Goal: Task Accomplishment & Management: Use online tool/utility

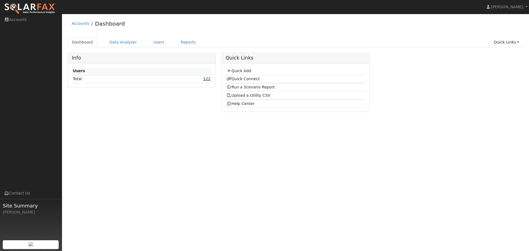
click at [206, 80] on link "122" at bounding box center [206, 79] width 7 height 4
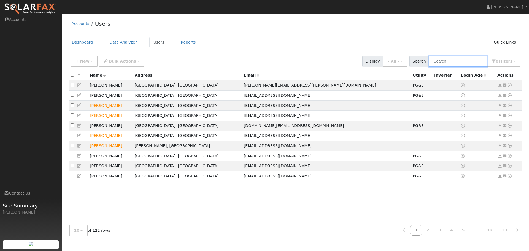
click at [462, 64] on input "text" at bounding box center [458, 61] width 58 height 11
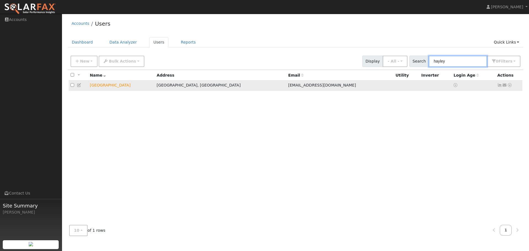
type input "hayley"
click at [509, 85] on icon at bounding box center [509, 85] width 5 height 4
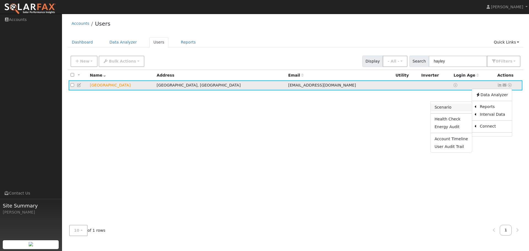
click at [458, 107] on link "Scenario" at bounding box center [451, 108] width 41 height 8
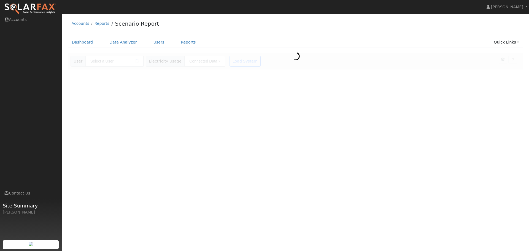
type input "[GEOGRAPHIC_DATA]"
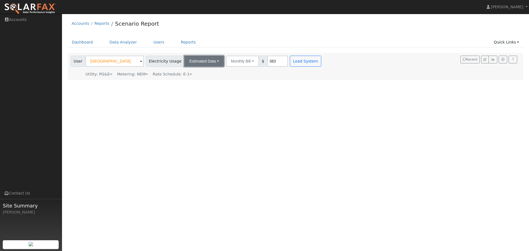
click at [206, 61] on button "Estimated Data" at bounding box center [204, 61] width 40 height 11
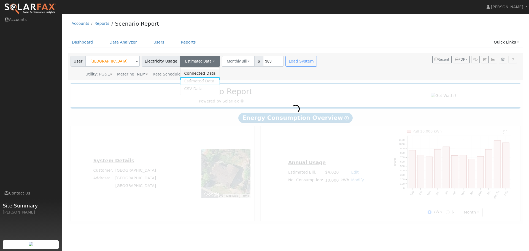
click at [202, 74] on link "Connected Data" at bounding box center [199, 73] width 39 height 8
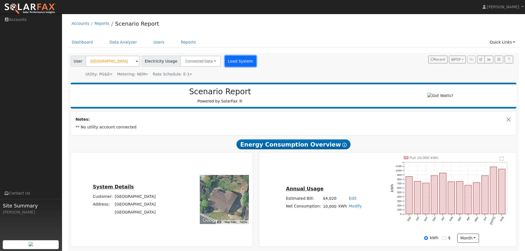
click at [241, 62] on button "Load System" at bounding box center [240, 61] width 31 height 11
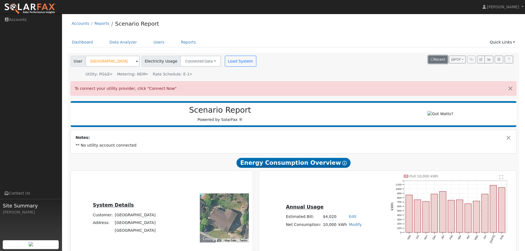
click at [445, 61] on button "Recent" at bounding box center [437, 60] width 19 height 8
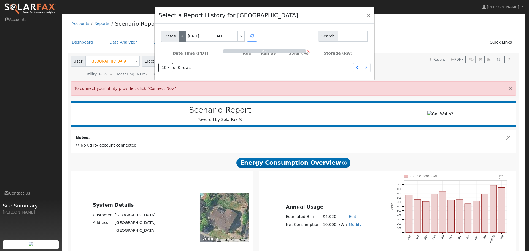
click at [179, 36] on link "<" at bounding box center [182, 36] width 7 height 11
type input "08/31/2025"
type input "09/01/2025"
select select "7"
click at [179, 36] on link "<" at bounding box center [182, 36] width 7 height 11
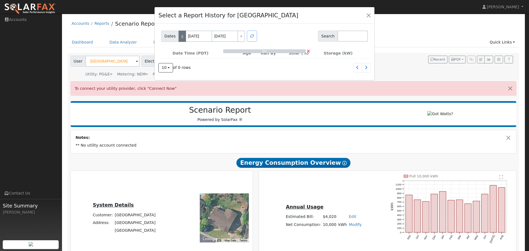
type input "08/30/2025"
type input "08/31/2025"
click at [179, 36] on link "<" at bounding box center [182, 36] width 7 height 11
type input "08/29/2025"
type input "08/30/2025"
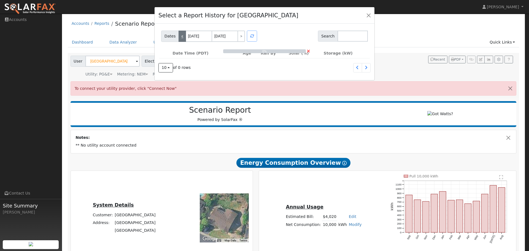
click at [179, 36] on link "<" at bounding box center [182, 36] width 7 height 11
type input "08/28/2025"
type input "08/29/2025"
click at [179, 36] on link "<" at bounding box center [182, 36] width 7 height 11
type input "08/27/2025"
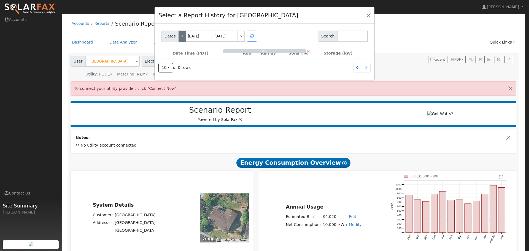
type input "08/28/2025"
click at [198, 37] on input "08/27/2025" at bounding box center [199, 36] width 26 height 11
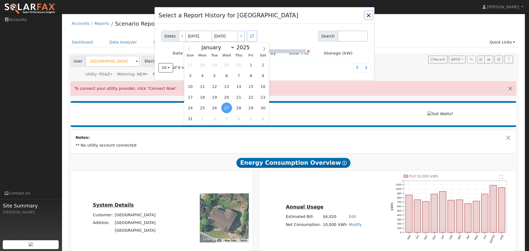
click at [188, 49] on icon at bounding box center [189, 49] width 2 height 4
click at [189, 49] on icon at bounding box center [189, 49] width 4 height 4
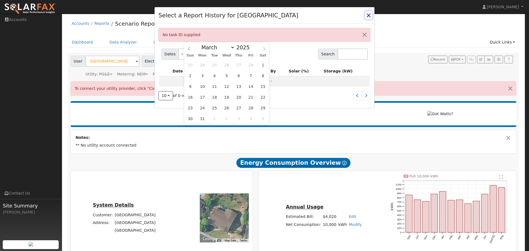
click at [263, 49] on icon at bounding box center [264, 49] width 4 height 4
select select "3"
click at [215, 65] on span "1" at bounding box center [214, 65] width 11 height 11
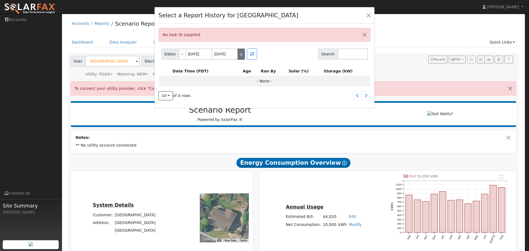
click at [239, 55] on link ">" at bounding box center [241, 54] width 7 height 11
type input "08/28/2025"
type input "01/23/2026"
click at [239, 55] on link ">" at bounding box center [241, 54] width 7 height 11
type input "01/23/2026"
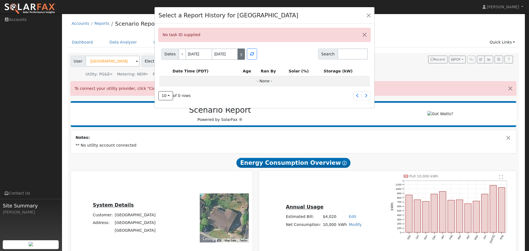
type input "06/20/2026"
click at [227, 54] on input "06/20/2026" at bounding box center [225, 54] width 26 height 11
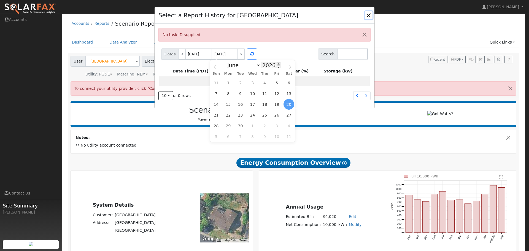
click at [263, 68] on input "2026" at bounding box center [271, 65] width 20 height 6
click at [277, 68] on span at bounding box center [279, 66] width 4 height 3
type input "2025"
click at [241, 66] on select "January February March April May June July August September October November De…" at bounding box center [243, 65] width 36 height 7
select select "3"
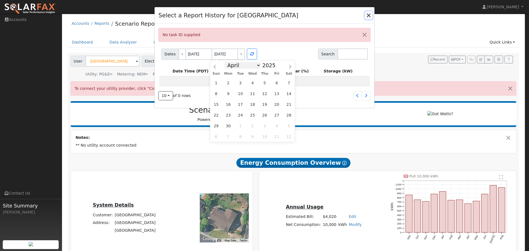
click at [229, 62] on select "January February March April May June July August September October November De…" at bounding box center [243, 65] width 36 height 7
click at [255, 126] on span "30" at bounding box center [252, 125] width 11 height 11
type input "04/30/2025"
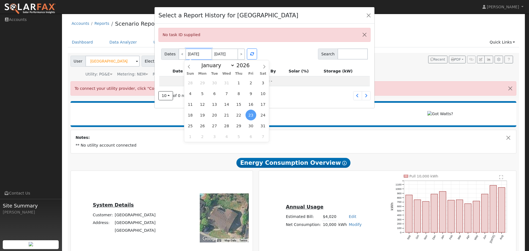
click at [194, 53] on input "01/23/2026" at bounding box center [199, 54] width 26 height 11
click at [242, 65] on input "2026" at bounding box center [245, 65] width 20 height 6
click at [251, 68] on span at bounding box center [253, 66] width 4 height 3
type input "2025"
click at [232, 65] on select "January February March April May June July August September October November De…" at bounding box center [217, 65] width 36 height 7
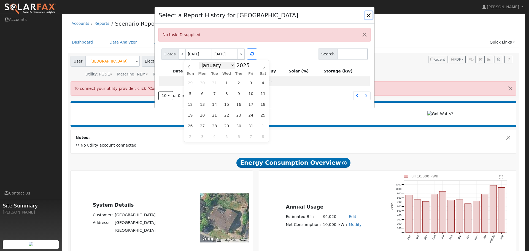
select select "3"
click at [203, 62] on select "January February March April May June July August September October November De…" at bounding box center [217, 65] width 36 height 7
click at [217, 85] on span "1" at bounding box center [214, 82] width 11 height 11
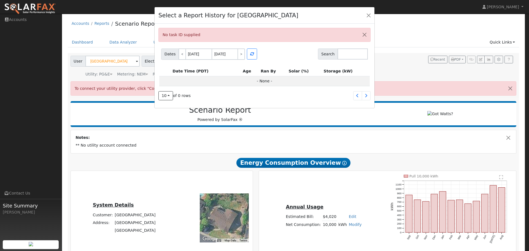
click at [280, 58] on div "Dates < 04/01/2025 04/30/2025 > Search" at bounding box center [264, 53] width 209 height 13
click at [251, 56] on button "button" at bounding box center [252, 54] width 10 height 11
click at [247, 51] on button "button" at bounding box center [252, 54] width 10 height 11
click at [241, 54] on link ">" at bounding box center [241, 54] width 7 height 11
type input "04/30/2025"
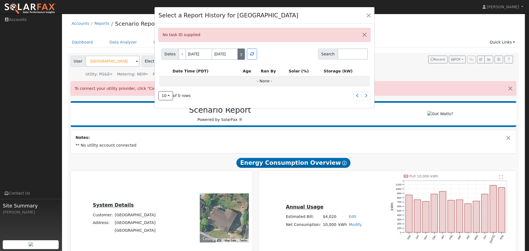
type input "05/29/2025"
click at [252, 55] on icon "button" at bounding box center [252, 54] width 4 height 4
click at [241, 56] on link ">" at bounding box center [241, 54] width 7 height 11
type input "05/29/2025"
type input "06/27/2025"
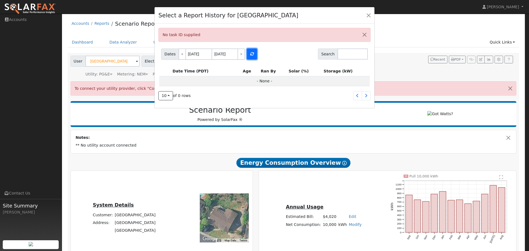
click at [250, 56] on icon "button" at bounding box center [252, 54] width 4 height 4
click at [247, 55] on button "button" at bounding box center [252, 54] width 10 height 11
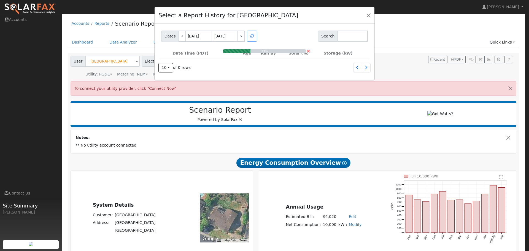
click at [251, 38] on div at bounding box center [252, 36] width 12 height 11
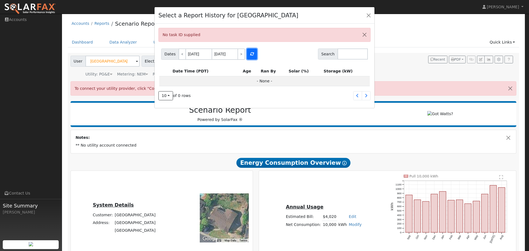
click at [252, 55] on icon "button" at bounding box center [252, 54] width 4 height 4
click at [181, 56] on link "<" at bounding box center [182, 54] width 7 height 11
type input "04/30/2025"
type input "05/29/2025"
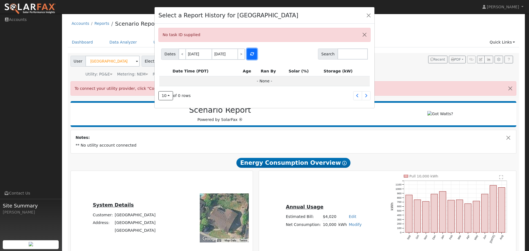
click at [252, 55] on icon "button" at bounding box center [252, 54] width 4 height 4
click at [180, 57] on link "<" at bounding box center [182, 54] width 7 height 11
type input "04/01/2025"
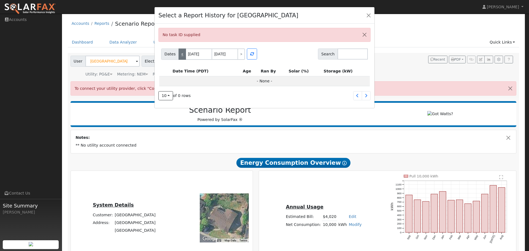
type input "04/30/2025"
click at [252, 57] on button "button" at bounding box center [252, 54] width 10 height 11
click at [238, 55] on link ">" at bounding box center [241, 54] width 7 height 11
type input "04/30/2025"
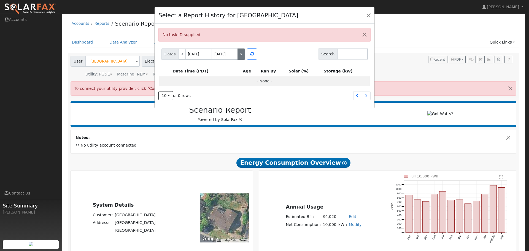
type input "05/29/2025"
click at [250, 53] on icon "button" at bounding box center [252, 54] width 4 height 4
click at [242, 55] on link ">" at bounding box center [241, 54] width 7 height 11
type input "05/29/2025"
type input "06/27/2025"
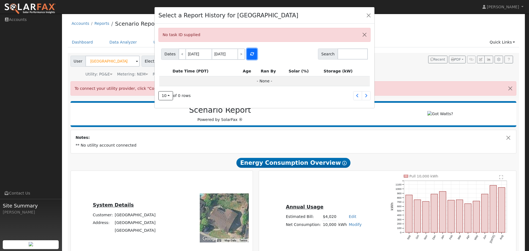
drag, startPoint x: 255, startPoint y: 55, endPoint x: 252, endPoint y: 55, distance: 3.3
click at [255, 55] on button "button" at bounding box center [252, 54] width 10 height 11
click at [369, 17] on button "button" at bounding box center [369, 15] width 8 height 8
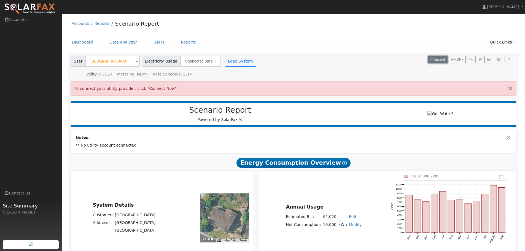
click at [435, 61] on button "Recent" at bounding box center [437, 60] width 19 height 8
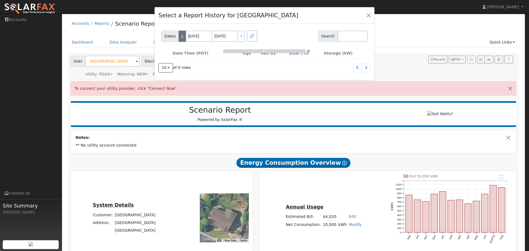
click at [181, 36] on link "<" at bounding box center [182, 36] width 7 height 11
type input "08/31/2025"
type input "09/01/2025"
click at [181, 36] on link "<" at bounding box center [182, 36] width 7 height 11
type input "08/30/2025"
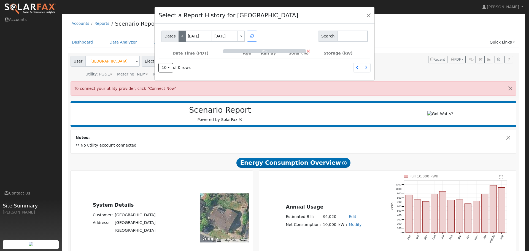
type input "08/31/2025"
click at [181, 36] on link "<" at bounding box center [182, 36] width 7 height 11
type input "08/29/2025"
type input "08/30/2025"
click at [181, 36] on link "<" at bounding box center [182, 36] width 7 height 11
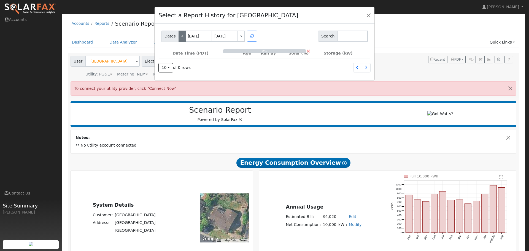
type input "08/28/2025"
type input "08/29/2025"
click at [181, 36] on link "<" at bounding box center [182, 36] width 7 height 11
type input "08/27/2025"
type input "08/28/2025"
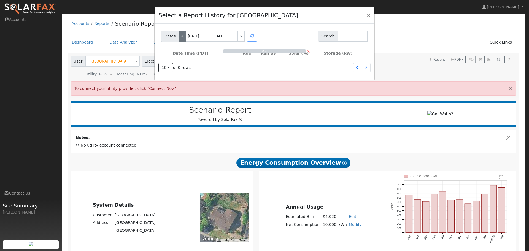
click at [181, 36] on link "<" at bounding box center [182, 36] width 7 height 11
type input "08/26/2025"
type input "08/27/2025"
click at [181, 36] on link "<" at bounding box center [182, 36] width 7 height 11
type input "08/25/2025"
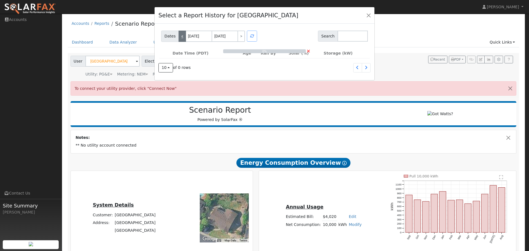
type input "08/26/2025"
click at [181, 36] on link "<" at bounding box center [182, 36] width 7 height 11
type input "08/24/2025"
type input "08/25/2025"
click at [181, 36] on link "<" at bounding box center [182, 36] width 7 height 11
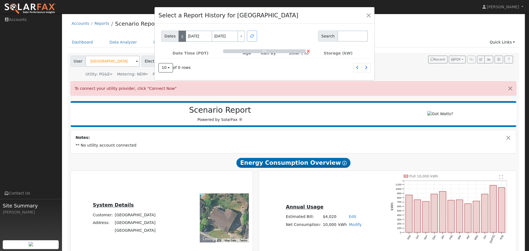
type input "08/23/2025"
type input "08/24/2025"
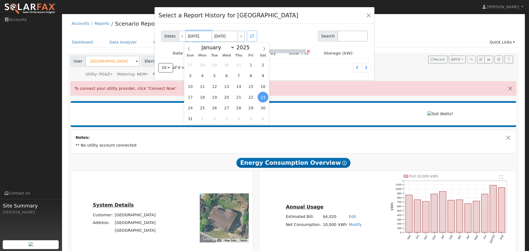
click at [191, 36] on input "08/23/2025" at bounding box center [199, 36] width 26 height 11
click at [215, 48] on select "January February March April May June July August September October November De…" at bounding box center [217, 47] width 36 height 7
select select "3"
click at [203, 44] on select "January February March April May June July August September October November De…" at bounding box center [217, 47] width 36 height 7
click at [214, 66] on span "1" at bounding box center [214, 65] width 11 height 11
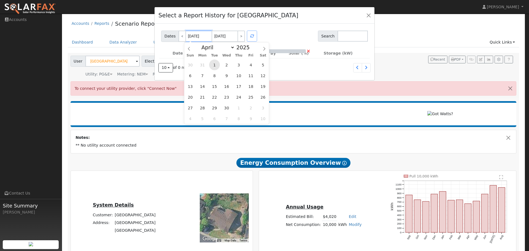
type input "04/01/2025"
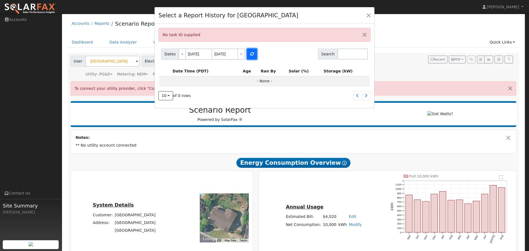
click at [250, 55] on icon "button" at bounding box center [252, 54] width 4 height 4
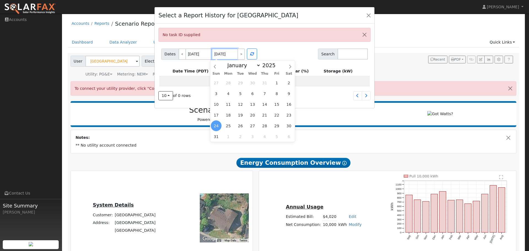
click at [217, 55] on input "08/24/2025" at bounding box center [225, 54] width 26 height 11
click at [249, 65] on select "January February March April May June July August September October November De…" at bounding box center [243, 65] width 36 height 7
select select "3"
click at [229, 62] on select "January February March April May June July August September October November De…" at bounding box center [243, 65] width 36 height 7
click at [253, 84] on span "2" at bounding box center [252, 82] width 11 height 11
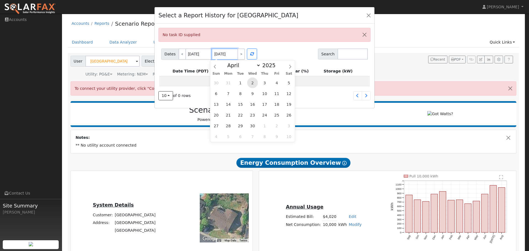
type input "04/02/2025"
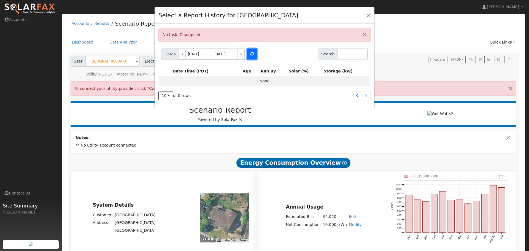
click at [253, 57] on button "button" at bounding box center [252, 54] width 10 height 11
click at [242, 56] on link ">" at bounding box center [241, 54] width 7 height 11
type input "04/02/2025"
type input "04/03/2025"
click at [251, 55] on icon "button" at bounding box center [252, 54] width 4 height 4
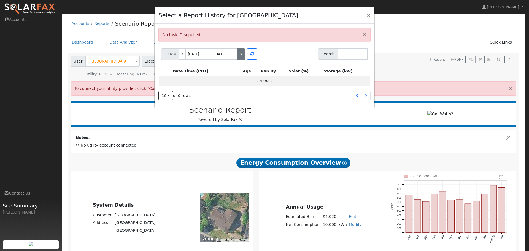
click at [239, 56] on link ">" at bounding box center [241, 54] width 7 height 11
type input "04/03/2025"
type input "04/04/2025"
click at [250, 56] on button "button" at bounding box center [252, 54] width 10 height 11
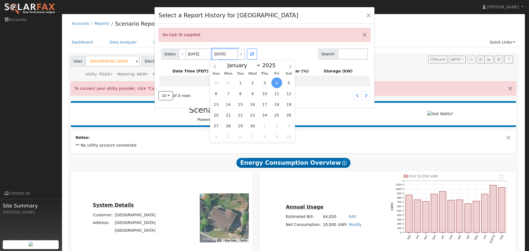
click at [235, 55] on input "04/04/2025" at bounding box center [225, 54] width 26 height 11
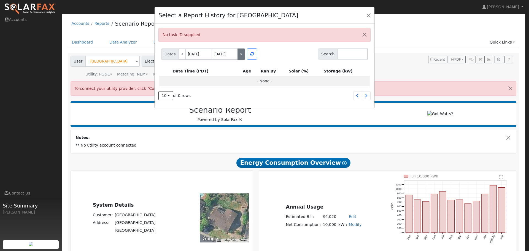
click at [241, 55] on link ">" at bounding box center [241, 54] width 7 height 11
type input "04/04/2025"
type input "04/05/2025"
click at [248, 53] on button "button" at bounding box center [252, 54] width 10 height 11
click at [241, 54] on link ">" at bounding box center [241, 54] width 7 height 11
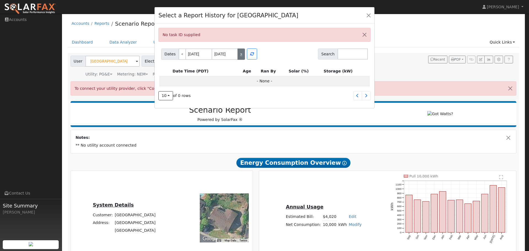
type input "04/05/2025"
type input "04/06/2025"
click at [250, 54] on icon "button" at bounding box center [252, 54] width 4 height 4
click at [239, 53] on link ">" at bounding box center [241, 54] width 7 height 11
type input "04/06/2025"
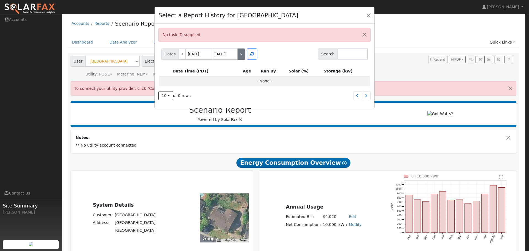
type input "04/07/2025"
click at [251, 53] on icon "button" at bounding box center [252, 54] width 4 height 4
click at [242, 54] on link ">" at bounding box center [241, 54] width 7 height 11
type input "04/07/2025"
type input "04/08/2025"
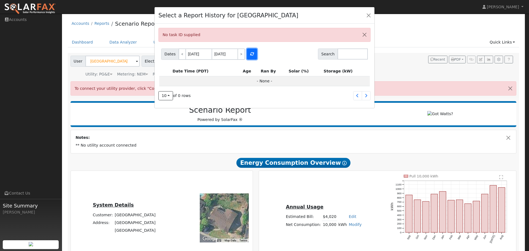
click at [253, 53] on button "button" at bounding box center [252, 54] width 10 height 11
click at [241, 54] on link ">" at bounding box center [241, 54] width 7 height 11
type input "04/08/2025"
type input "04/09/2025"
click at [251, 54] on icon "button" at bounding box center [252, 54] width 4 height 4
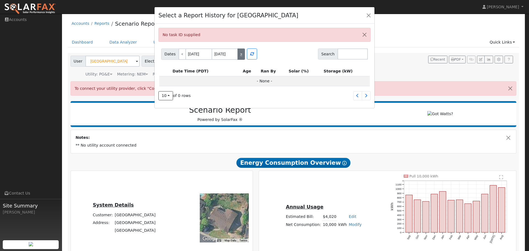
click at [239, 56] on link ">" at bounding box center [241, 54] width 7 height 11
type input "04/09/2025"
type input "04/10/2025"
click at [251, 55] on icon "button" at bounding box center [252, 54] width 4 height 4
click at [370, 15] on button "button" at bounding box center [369, 15] width 8 height 8
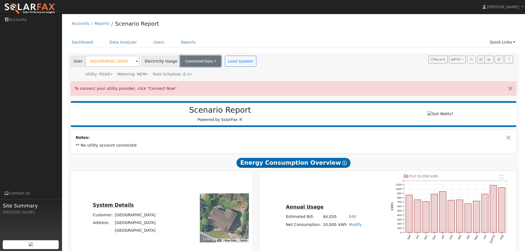
click at [191, 61] on button "Connected Data" at bounding box center [200, 61] width 41 height 11
drag, startPoint x: 317, startPoint y: 59, endPoint x: 381, endPoint y: 58, distance: 64.5
click at [317, 59] on div "User Hayley Park Account Default Account Default Account 3850 Paseo Grande, Mor…" at bounding box center [292, 65] width 446 height 23
click at [500, 60] on icon "button" at bounding box center [499, 59] width 4 height 3
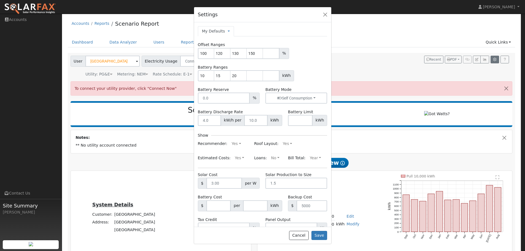
type input "100"
type input "120"
type input "130"
type input "150"
type input "10"
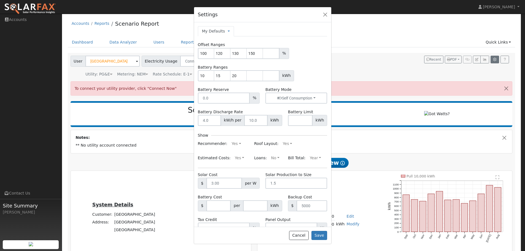
type input "15"
type input "20"
type input "10"
type input "1010"
type input "1"
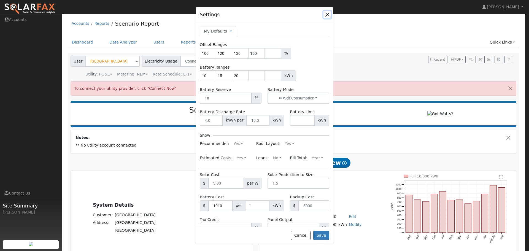
click at [328, 15] on button "button" at bounding box center [328, 15] width 8 height 8
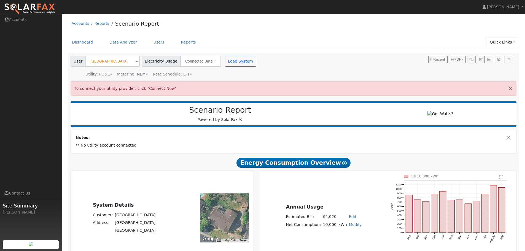
click at [509, 43] on link "Quick Links" at bounding box center [503, 42] width 34 height 10
click at [487, 64] on link "Quick Connect" at bounding box center [491, 62] width 56 height 8
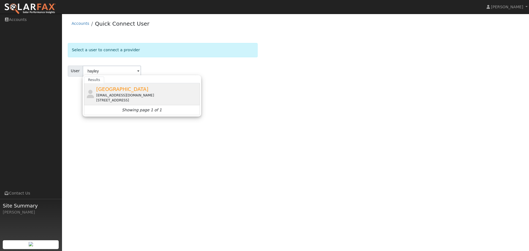
click at [112, 91] on span "Hayley Park" at bounding box center [122, 89] width 52 height 6
type input "Hayley Park"
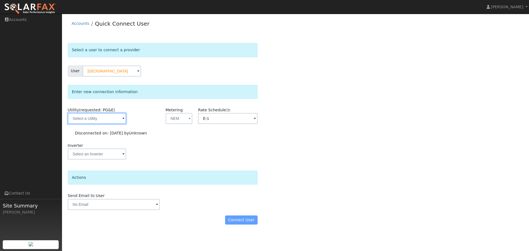
click at [113, 120] on input "text" at bounding box center [97, 118] width 58 height 11
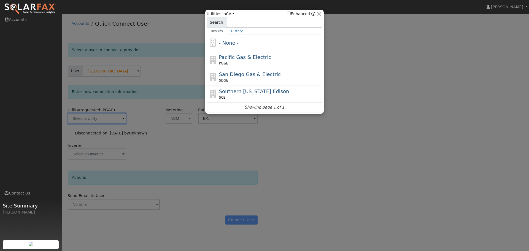
click at [252, 63] on div "PG&E" at bounding box center [270, 63] width 102 height 5
type input "PG&E"
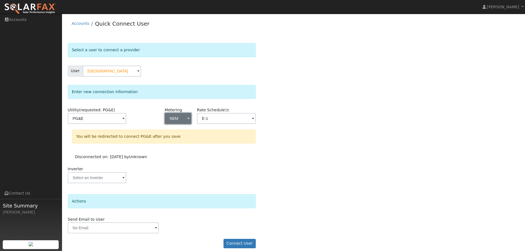
click at [183, 119] on button "NEM" at bounding box center [178, 118] width 26 height 11
click at [344, 104] on div "Select a user to connect a provider User Hayley Park Account Default Account De…" at bounding box center [294, 148] width 452 height 211
click at [236, 243] on button "Connect User" at bounding box center [240, 243] width 33 height 9
